Goal: Task Accomplishment & Management: Manage account settings

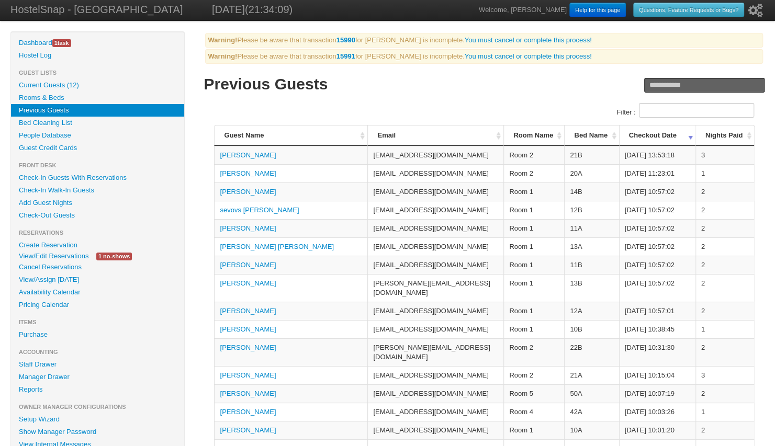
click at [71, 83] on link "Current Guests (12)" at bounding box center [97, 85] width 173 height 13
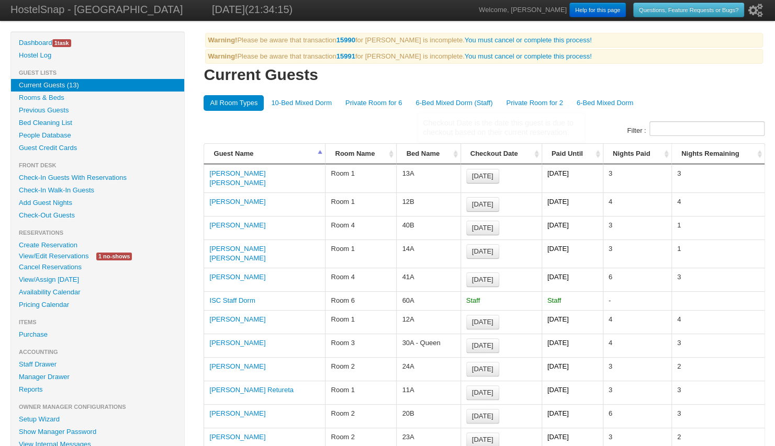
click at [456, 152] on th "Bed Name" at bounding box center [428, 154] width 64 height 20
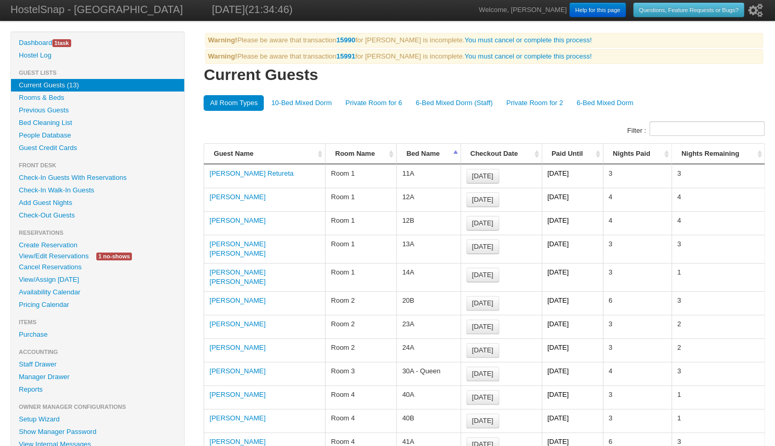
click at [265, 240] on link "Edison Santiago López Marín" at bounding box center [237, 248] width 56 height 17
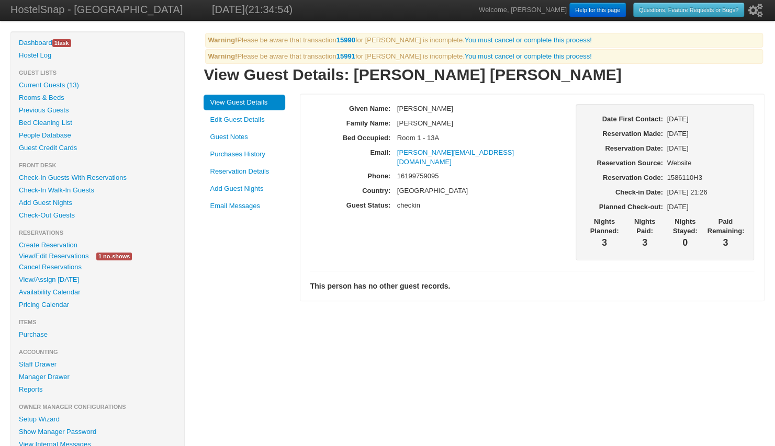
click at [255, 119] on link "Edit Guest Details" at bounding box center [245, 120] width 82 height 16
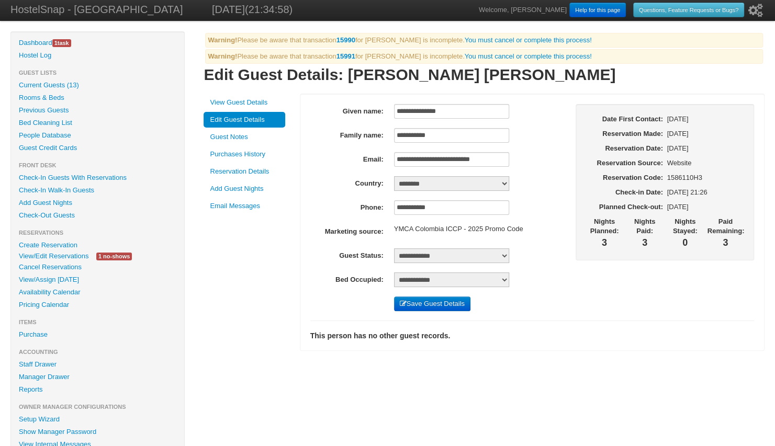
click at [492, 282] on select "**********" at bounding box center [451, 280] width 115 height 15
select select "*"
click at [394, 273] on select "**********" at bounding box center [451, 280] width 115 height 15
click at [428, 304] on button "Save Guest Details" at bounding box center [432, 304] width 76 height 15
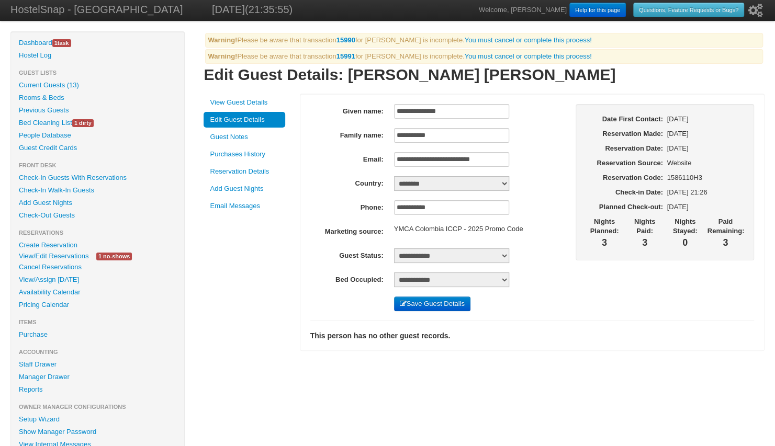
click at [60, 82] on link "Current Guests (13)" at bounding box center [97, 85] width 173 height 13
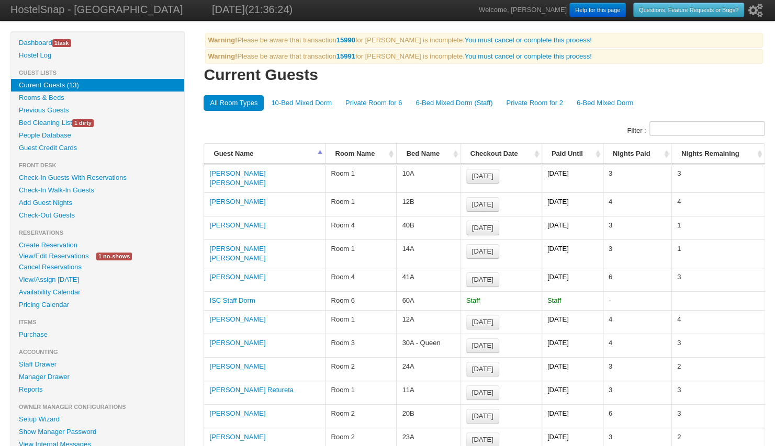
click at [33, 120] on link "Bed Cleaning List 1 dirty" at bounding box center [97, 123] width 173 height 13
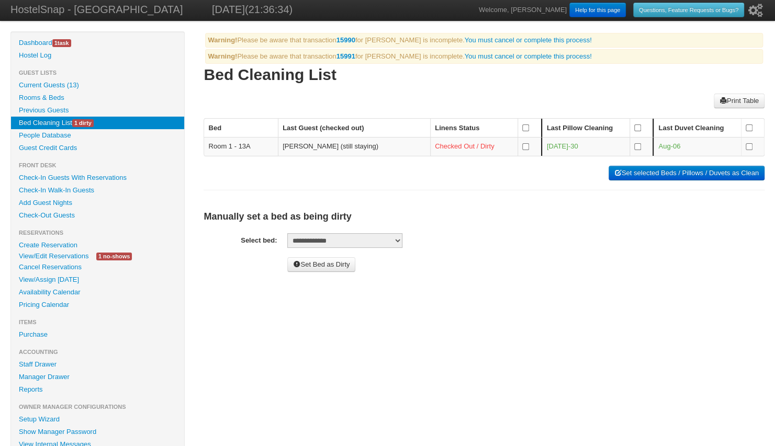
click at [648, 175] on button "Set selected Beds / Pillows / Duvets as Clean" at bounding box center [687, 173] width 156 height 15
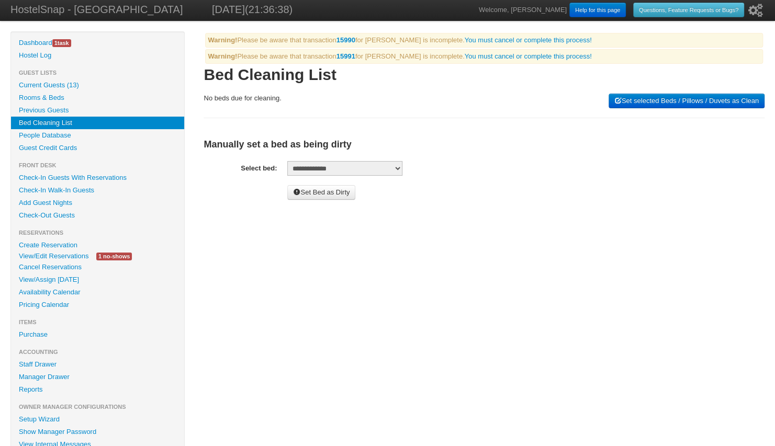
click at [48, 254] on link "View/Edit Reservations" at bounding box center [53, 256] width 85 height 11
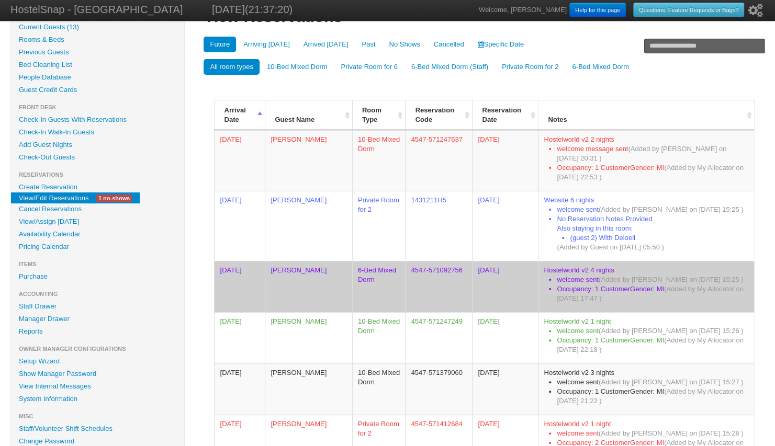
scroll to position [55, 0]
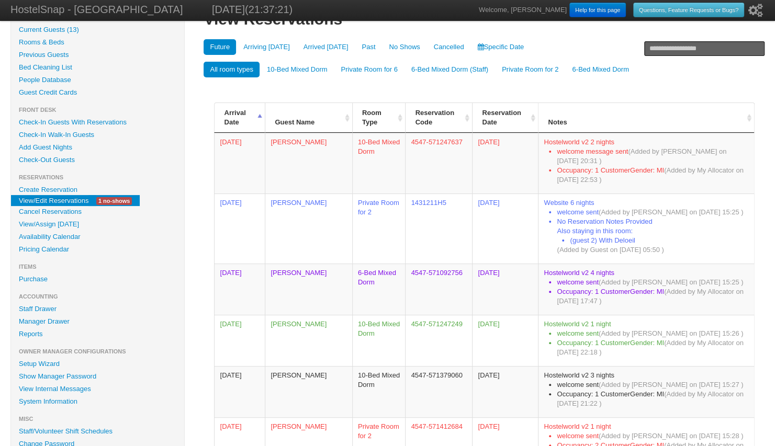
click at [59, 237] on link "Availability Calendar" at bounding box center [97, 237] width 173 height 13
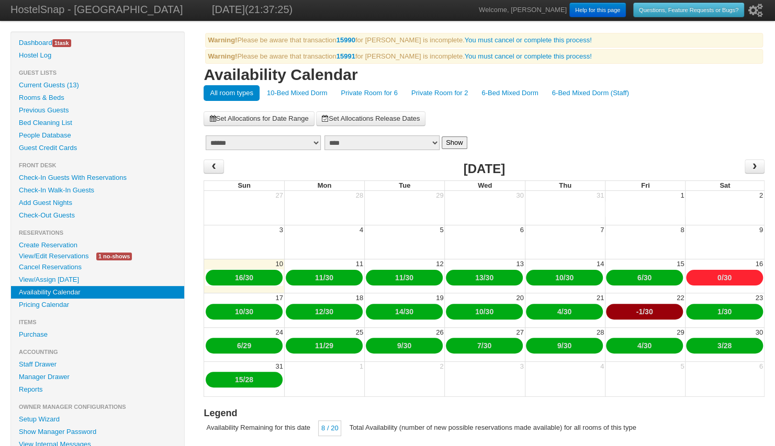
click at [295, 91] on link "10-Bed Mixed Dorm" at bounding box center [297, 93] width 73 height 16
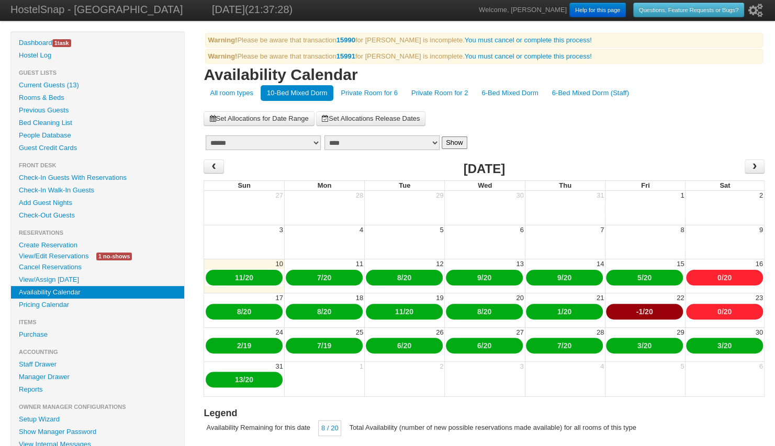
click at [637, 310] on link "-1" at bounding box center [639, 312] width 6 height 8
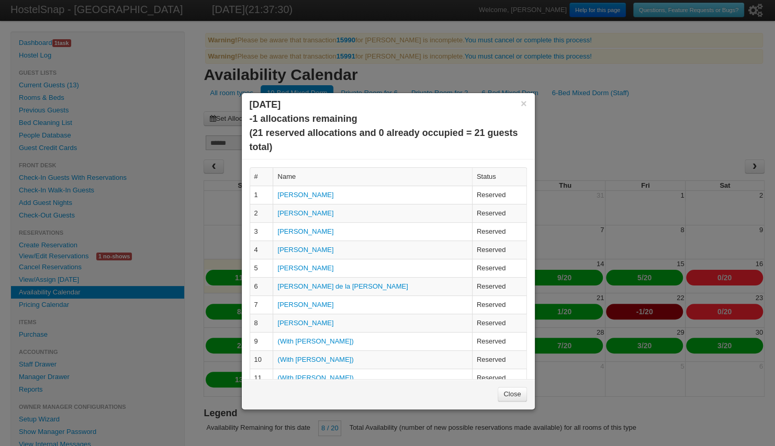
scroll to position [205, 0]
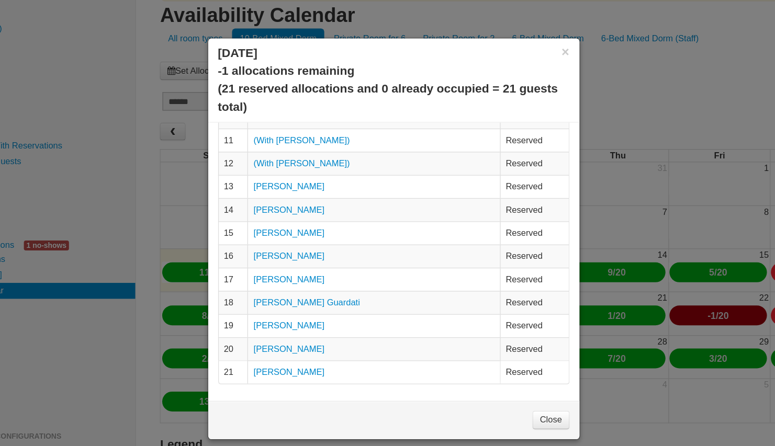
click at [299, 243] on link "[PERSON_NAME]" at bounding box center [305, 247] width 56 height 8
click at [298, 243] on link "[PERSON_NAME]" at bounding box center [305, 247] width 56 height 8
click at [300, 225] on link "[PERSON_NAME]" at bounding box center [305, 229] width 56 height 8
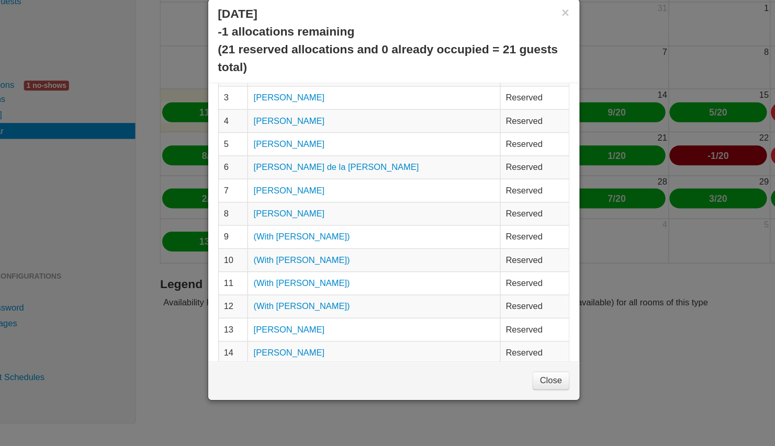
scroll to position [0, 0]
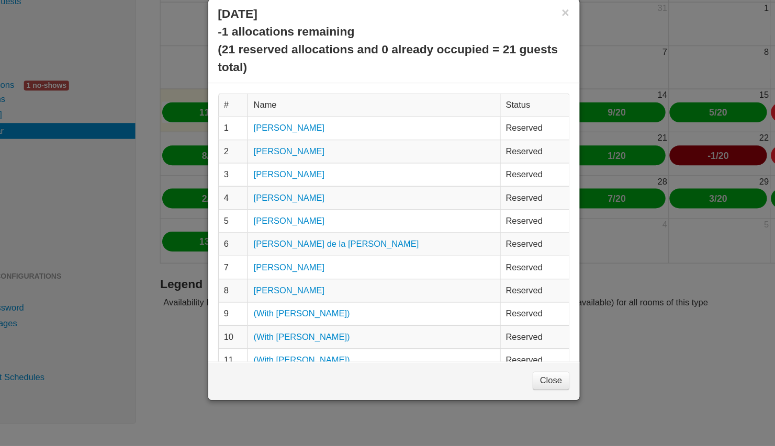
click at [505, 393] on link "Close" at bounding box center [512, 394] width 29 height 15
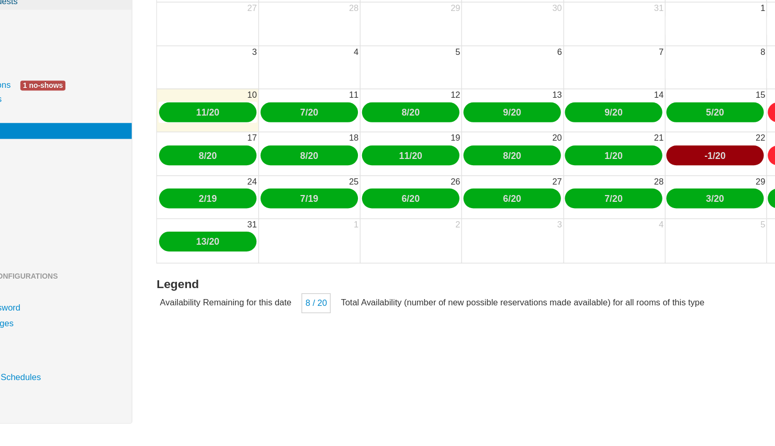
scroll to position [97, 0]
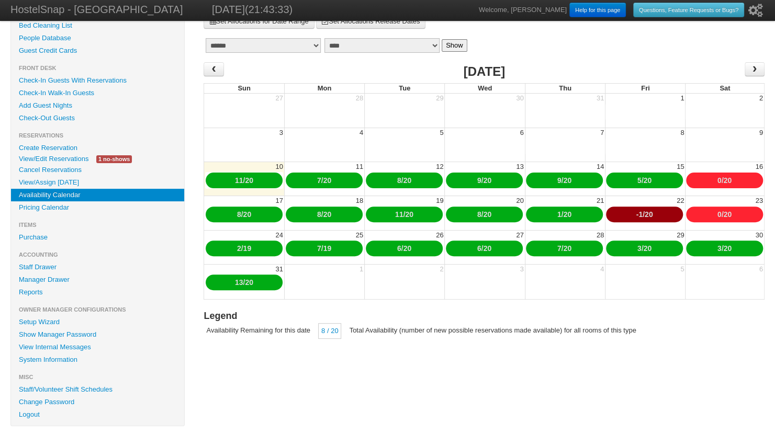
click at [637, 211] on link "-1" at bounding box center [639, 214] width 6 height 8
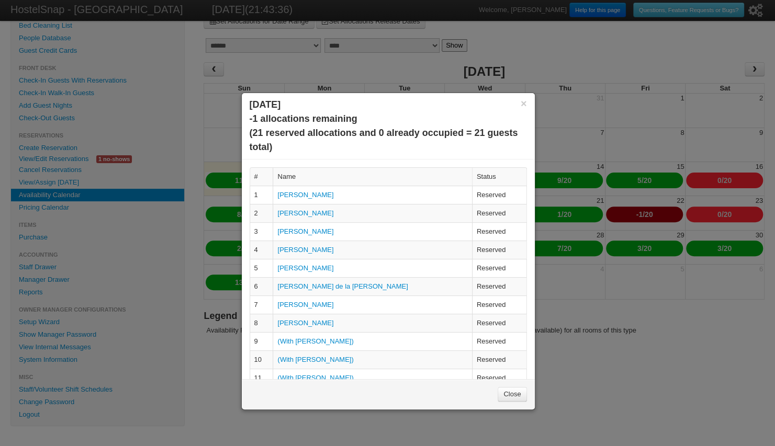
click at [509, 395] on link "Close" at bounding box center [512, 394] width 29 height 15
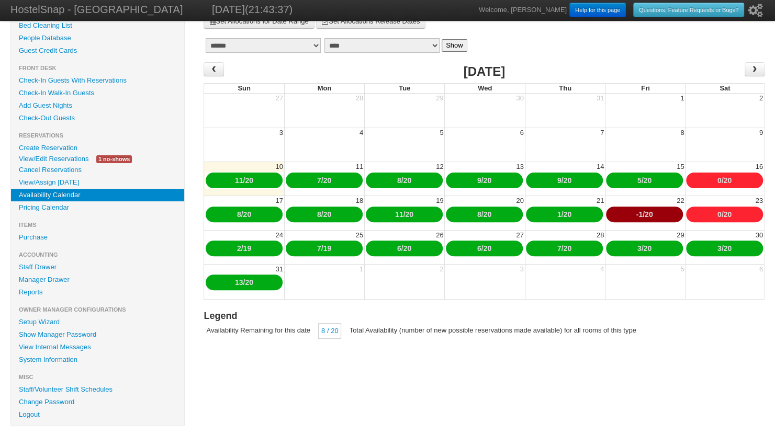
click at [63, 158] on link "View/Edit Reservations" at bounding box center [53, 158] width 85 height 11
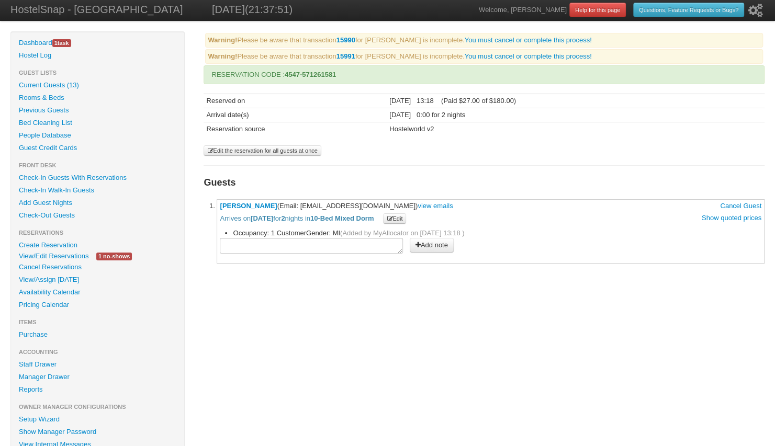
drag, startPoint x: 300, startPoint y: 203, endPoint x: 393, endPoint y: 200, distance: 92.7
click at [393, 202] on span "Eliana Rodriguez (Email: elianaerodriguez@yahoo.com) view emails Cancel Guest A…" at bounding box center [491, 213] width 542 height 22
click at [300, 206] on span "Eliana Rodriguez (Email: elianaerodriguez@yahoo.com) view emails Cancel Guest A…" at bounding box center [491, 213] width 542 height 22
drag, startPoint x: 300, startPoint y: 206, endPoint x: 389, endPoint y: 206, distance: 89.0
click at [389, 206] on span "Eliana Rodriguez (Email: elianaerodriguez@yahoo.com) view emails Cancel Guest A…" at bounding box center [491, 213] width 542 height 22
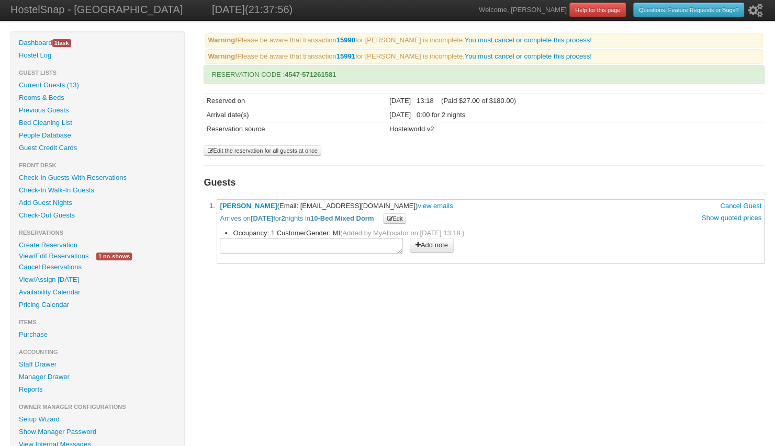
copy span "elianaerodriguez@yahoo.com"
click at [61, 256] on link "View/Edit Reservations" at bounding box center [53, 256] width 85 height 11
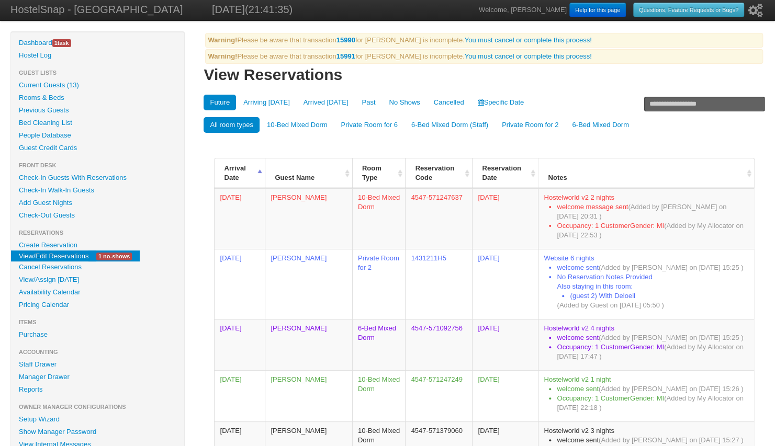
click at [658, 102] on input "text" at bounding box center [704, 104] width 120 height 15
type input "*****"
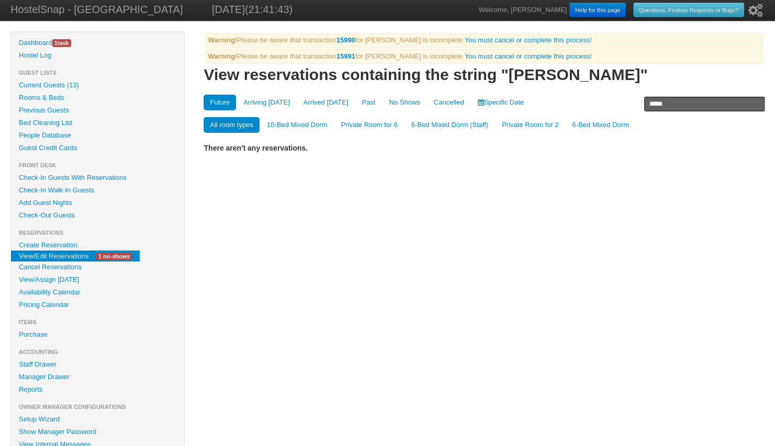
click at [350, 38] on b "15990" at bounding box center [346, 40] width 19 height 8
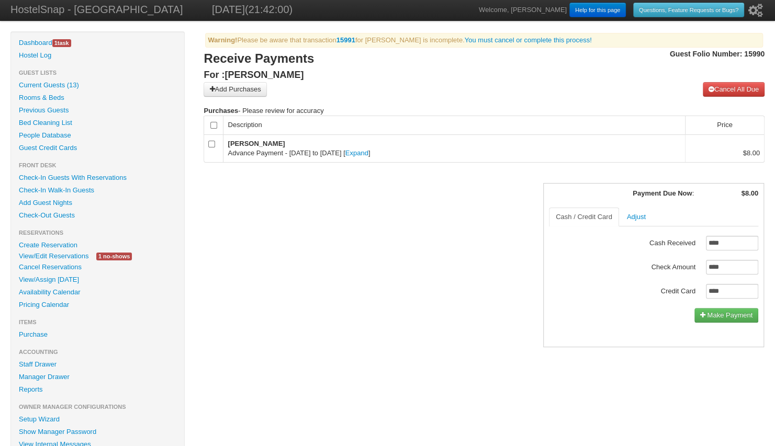
click at [86, 85] on link "Current Guests (13)" at bounding box center [97, 85] width 173 height 13
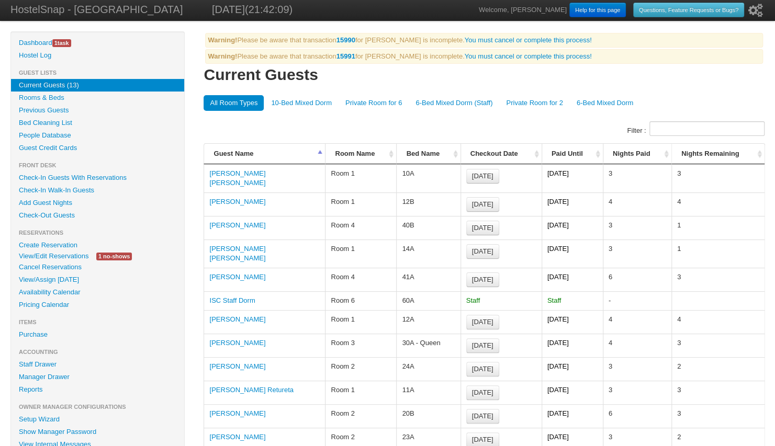
click at [493, 44] on div "Warning! Please be aware that transaction 15990 for [PERSON_NAME] is incomplete…" at bounding box center [484, 40] width 558 height 15
click at [489, 38] on link "You must cancel or complete this process!" at bounding box center [528, 40] width 127 height 8
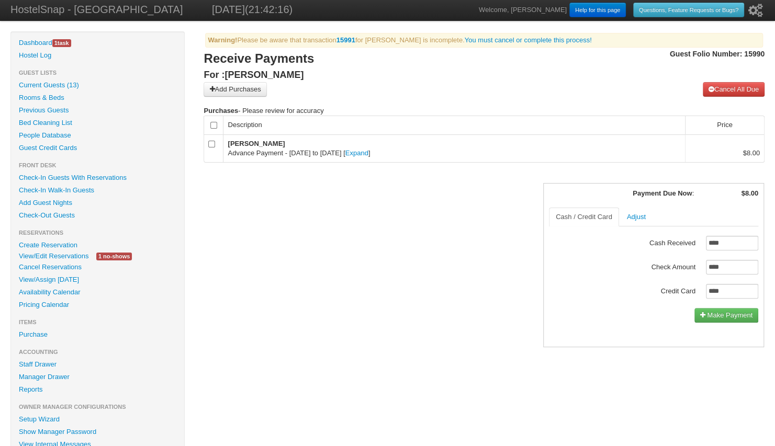
click at [718, 83] on link "Cancel All Due" at bounding box center [734, 89] width 62 height 15
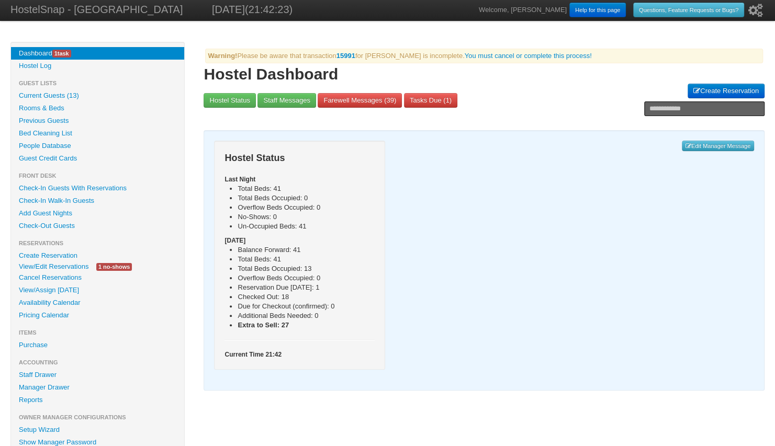
click at [348, 53] on b "15991" at bounding box center [346, 56] width 19 height 8
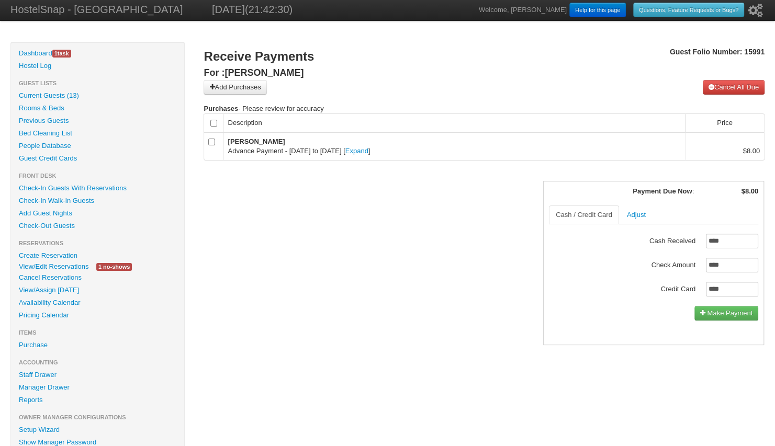
click at [720, 87] on link "Cancel All Due" at bounding box center [734, 87] width 62 height 15
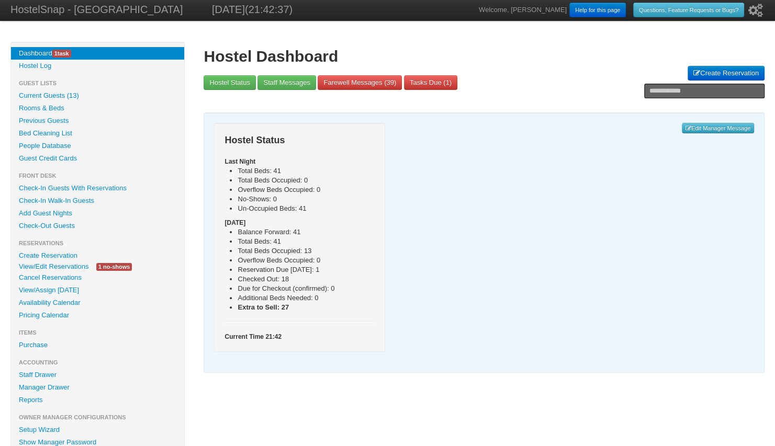
click at [66, 267] on link "View/Edit Reservations" at bounding box center [53, 266] width 85 height 11
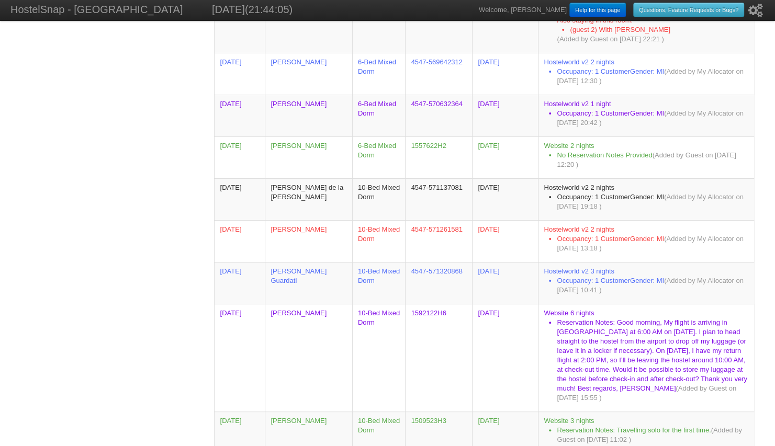
scroll to position [3670, 0]
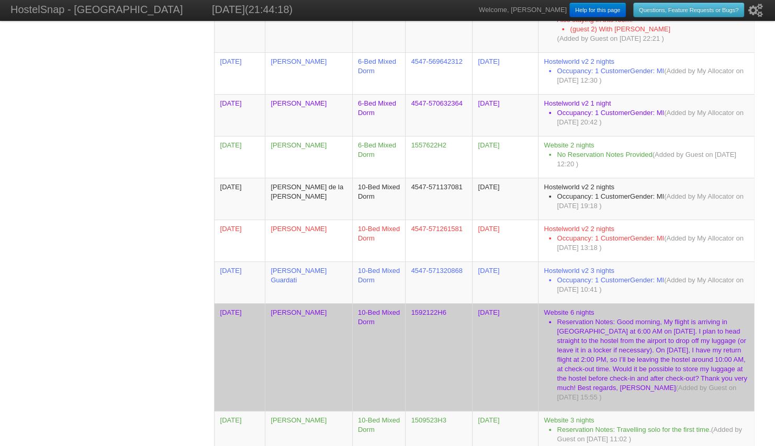
click at [316, 311] on td "Agustin Bericiartua" at bounding box center [308, 358] width 87 height 108
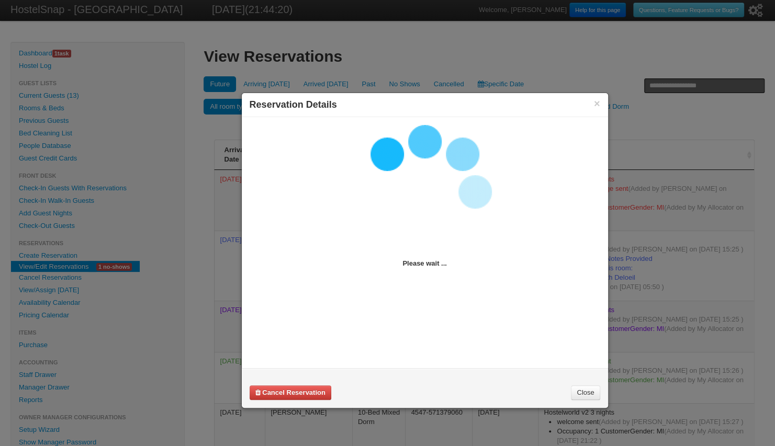
click at [590, 389] on link "Close" at bounding box center [585, 393] width 29 height 15
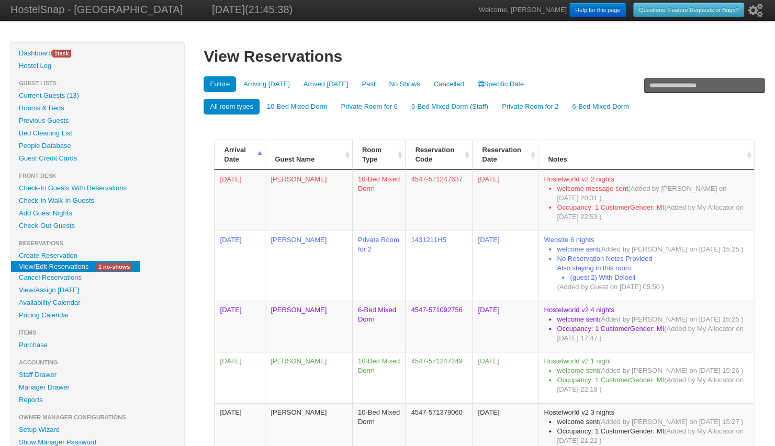
click at [31, 302] on link "Availability Calendar" at bounding box center [97, 303] width 173 height 13
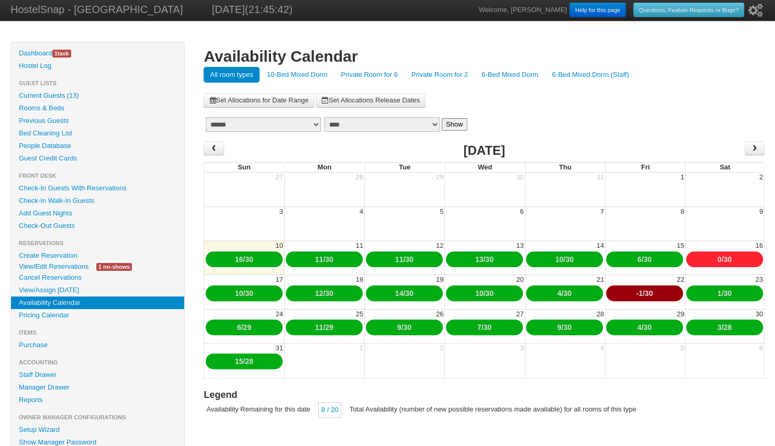
click at [276, 75] on link "10-Bed Mixed Dorm" at bounding box center [297, 75] width 73 height 16
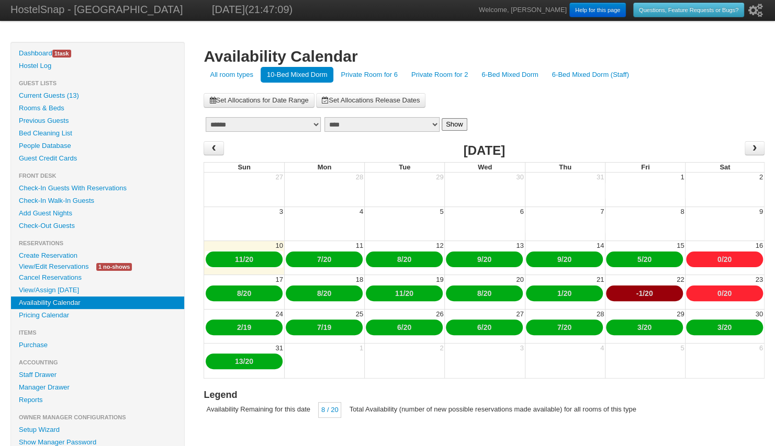
click at [65, 266] on link "View/Edit Reservations" at bounding box center [53, 266] width 85 height 11
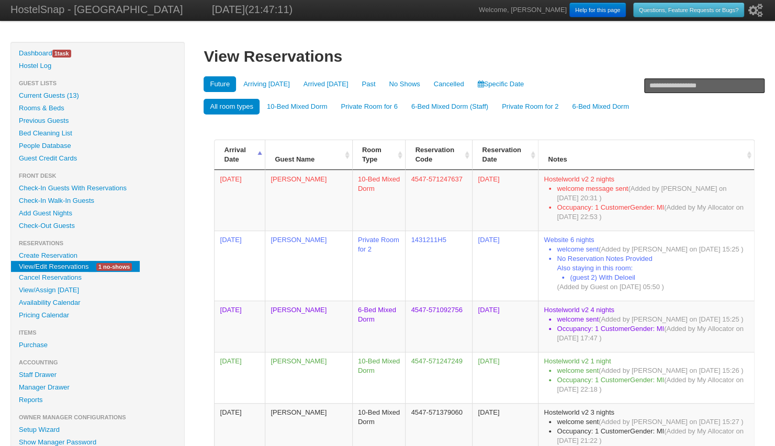
click at [57, 316] on link "Pricing Calendar" at bounding box center [97, 315] width 173 height 13
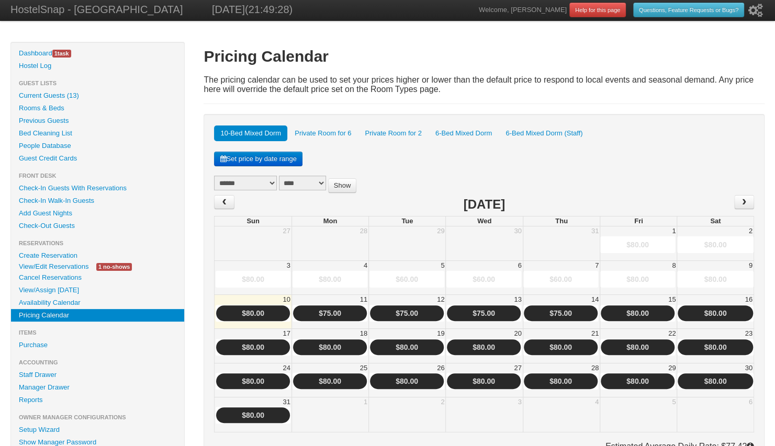
click at [57, 266] on link "View/Edit Reservations" at bounding box center [53, 266] width 85 height 11
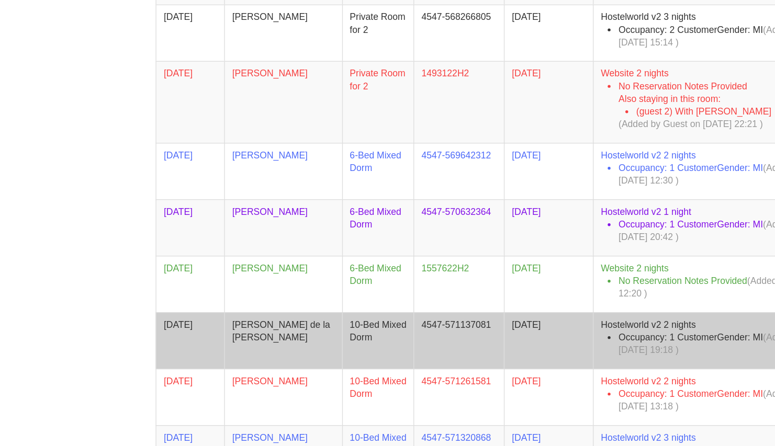
scroll to position [3505, 0]
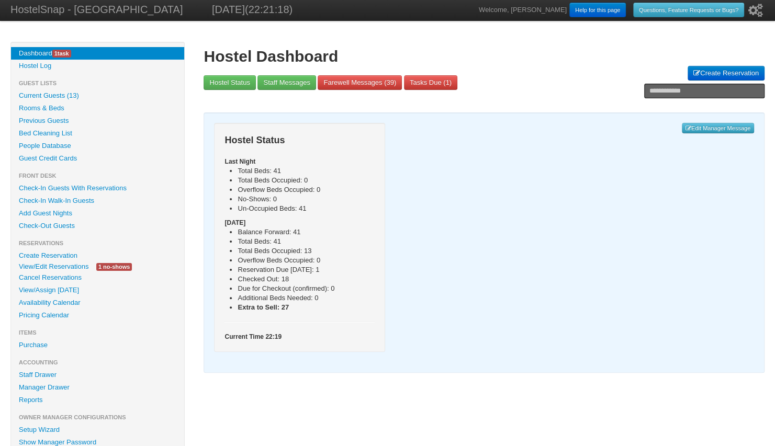
click at [60, 303] on link "Availability Calendar" at bounding box center [97, 303] width 173 height 13
